Goal: Transaction & Acquisition: Subscribe to service/newsletter

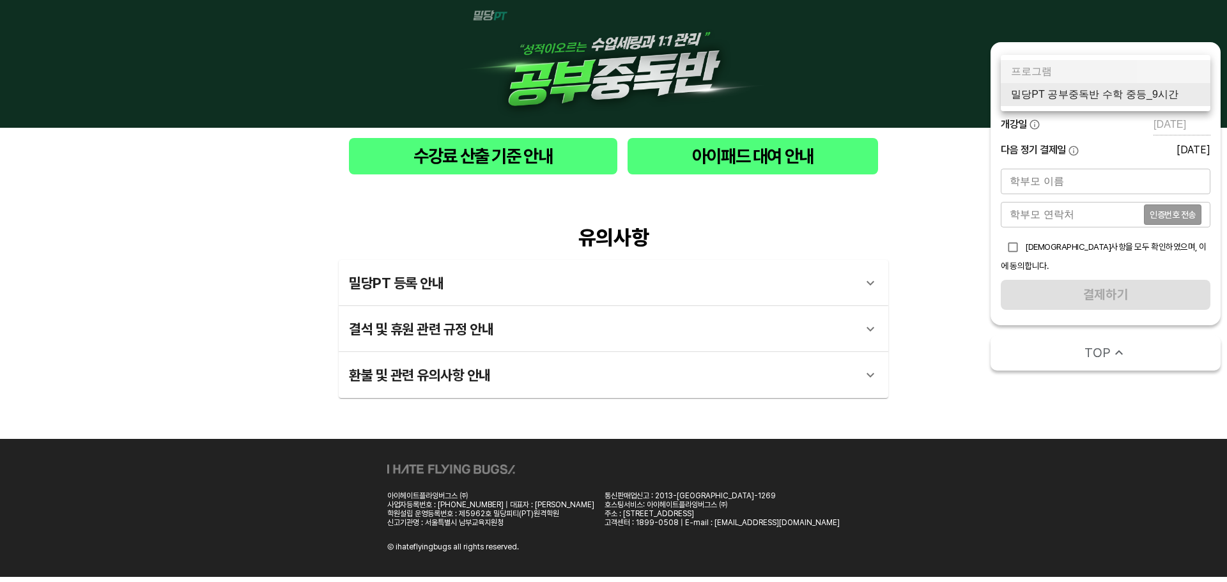
click at [1113, 94] on body "수강료 산출 기준 안내 아이패드 대여 안내 유의사항 밀당PT 등록 안내 1 - 1 . 신규등록 신규등록은 밀당PT 각 과목별 프로그램을 처음 …" at bounding box center [613, 288] width 1227 height 577
click at [1118, 102] on li "밀당PT 공부중독반 수학 중등_9시간" at bounding box center [1106, 94] width 210 height 23
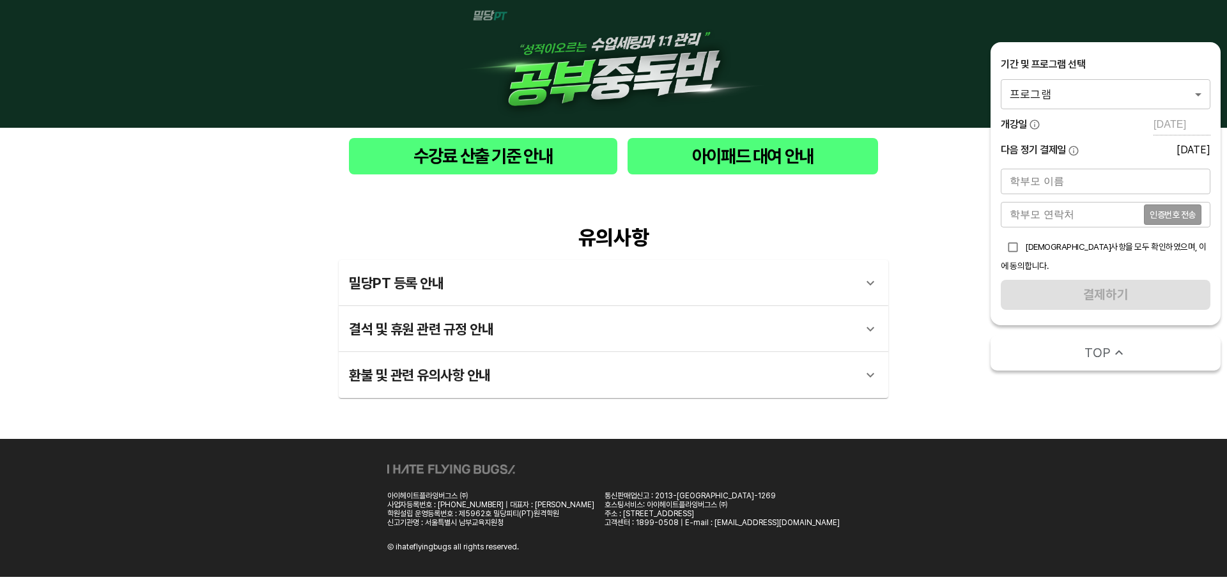
click at [1074, 100] on body "수강료 산출 기준 안내 아이패드 대여 안내 유의사항 밀당PT 등록 안내 1 - 1 . 신규등록 신규등록은 밀당PT 각 과목별 프로그램을 처음 …" at bounding box center [613, 288] width 1227 height 577
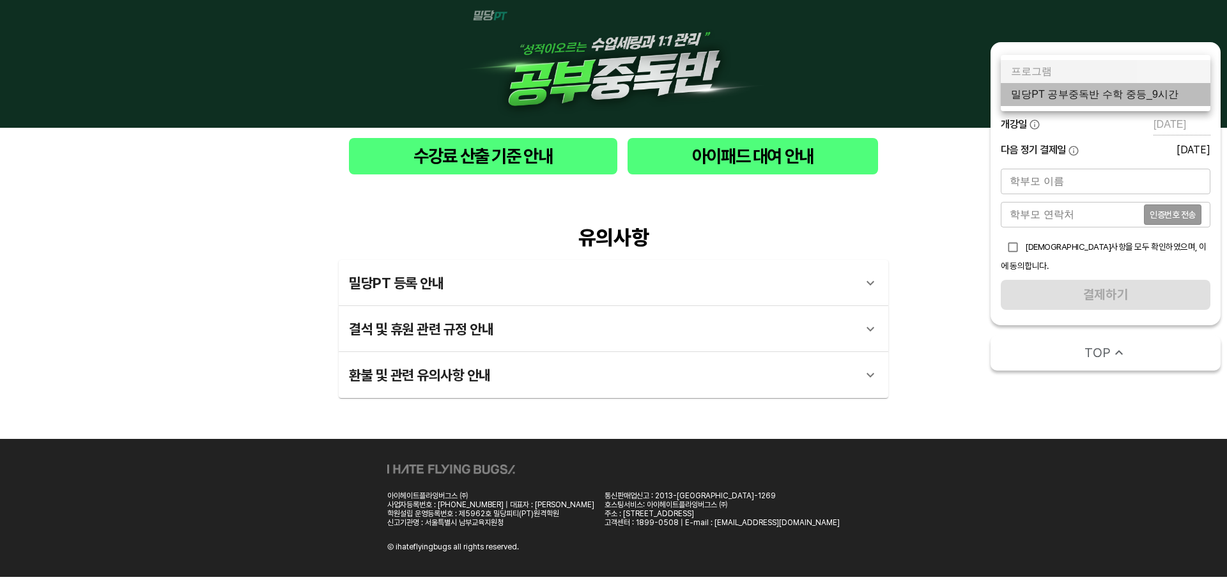
click at [1087, 97] on li "밀당PT 공부중독반 수학 중등_9시간" at bounding box center [1106, 94] width 210 height 23
